Goal: Information Seeking & Learning: Find specific fact

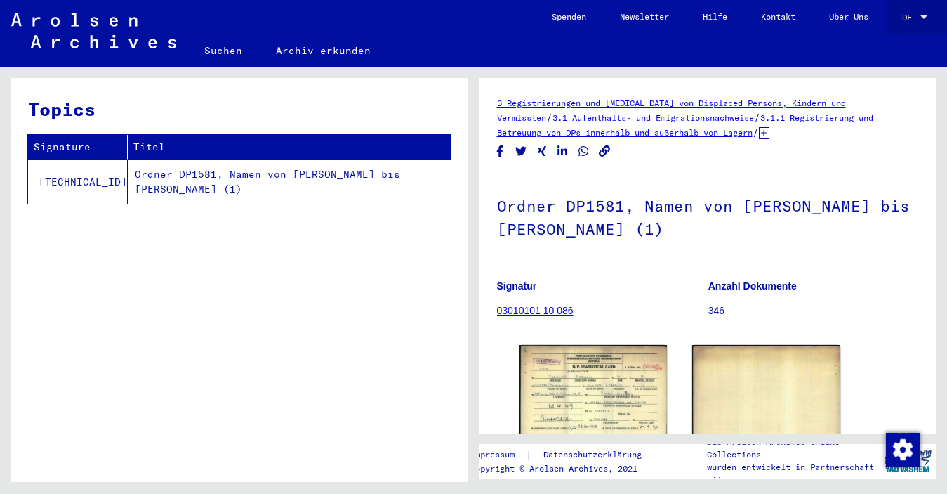
click at [923, 20] on div at bounding box center [924, 18] width 13 height 10
click at [908, 28] on span "English" at bounding box center [899, 25] width 57 height 25
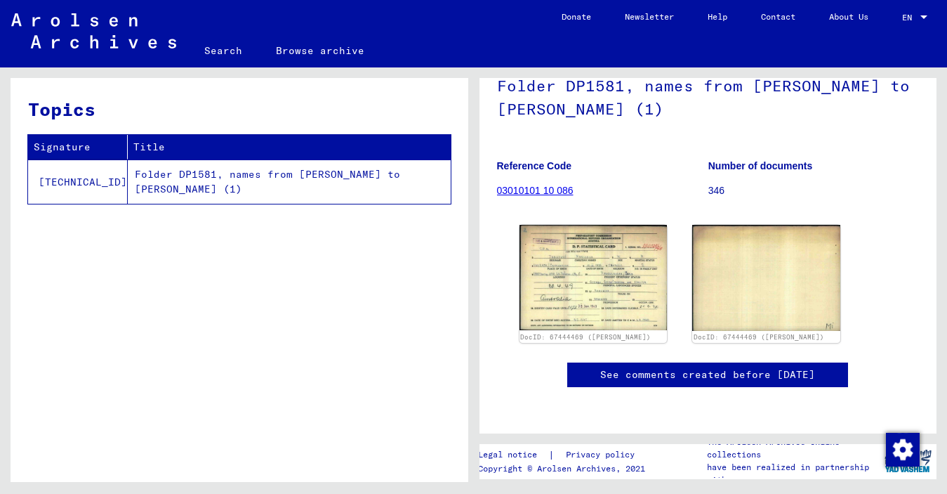
scroll to position [246, 0]
click at [632, 222] on img at bounding box center [592, 277] width 155 height 110
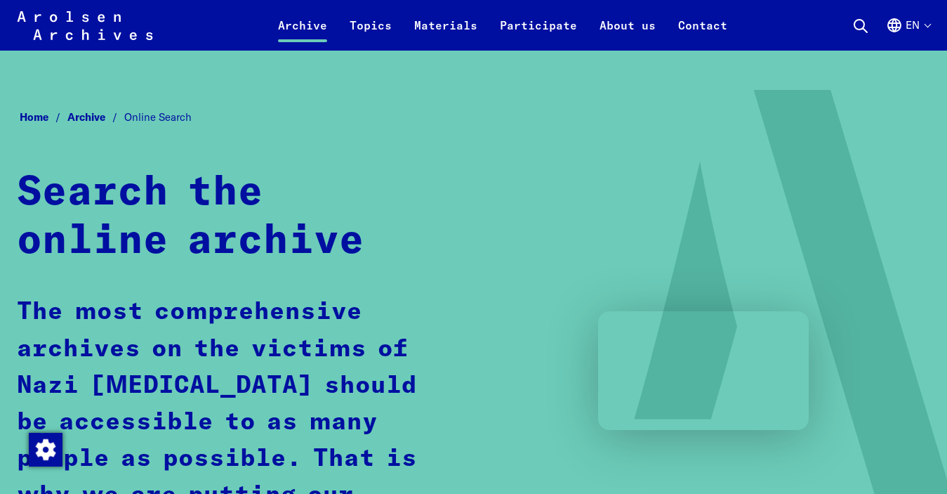
scroll to position [648, 0]
